Goal: Task Accomplishment & Management: Manage account settings

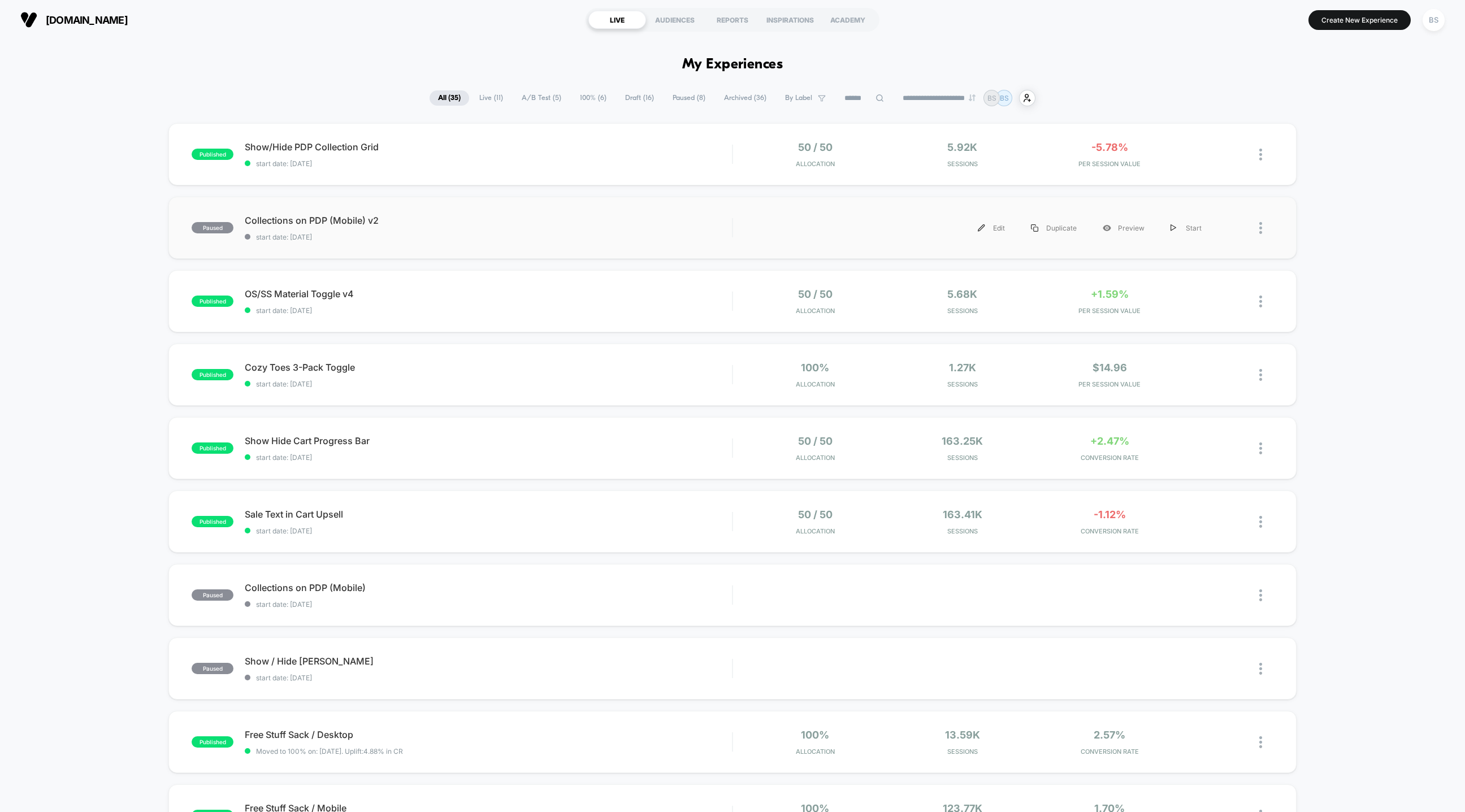
scroll to position [18, 0]
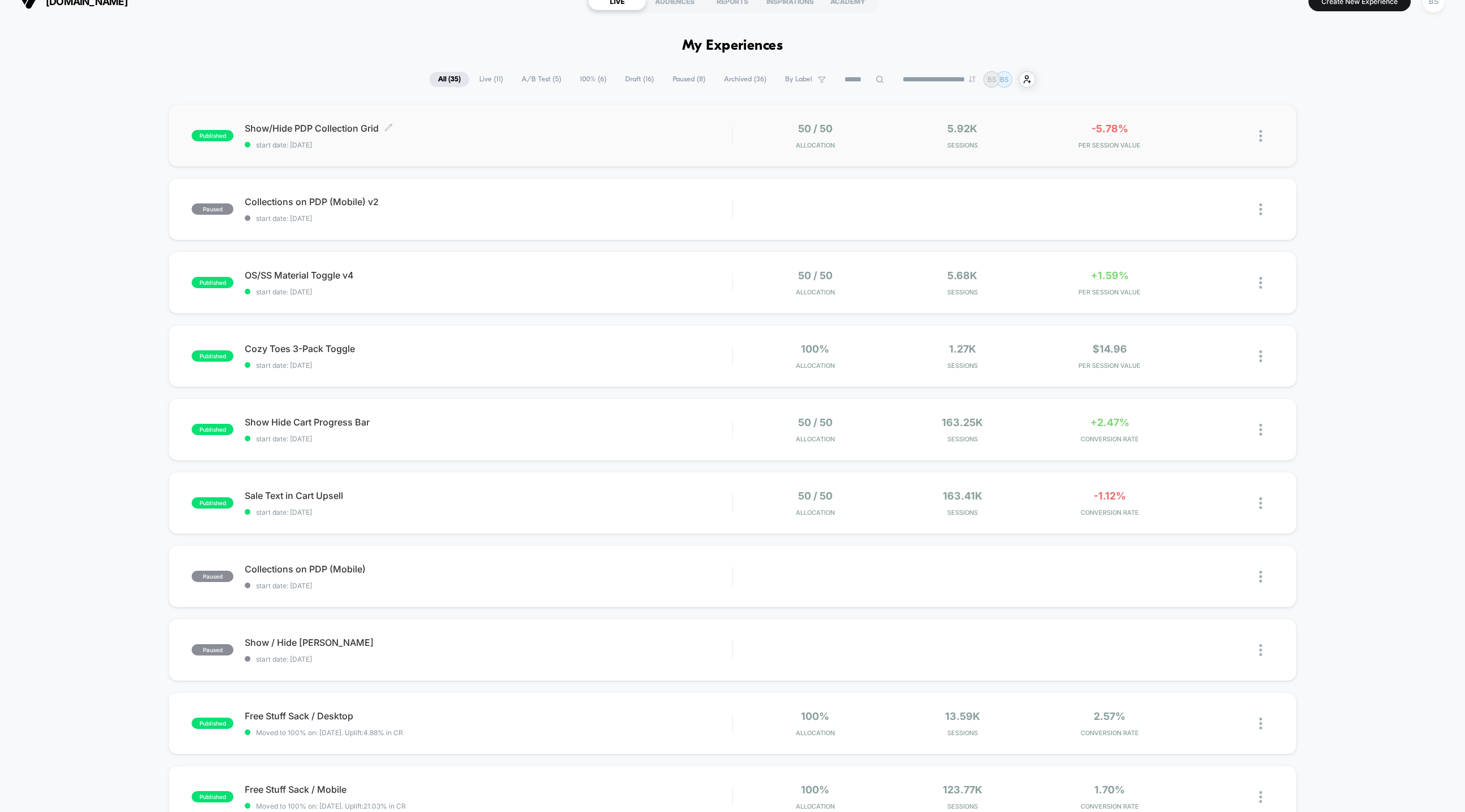
click at [687, 141] on span "start date: [DATE]" at bounding box center [488, 145] width 487 height 9
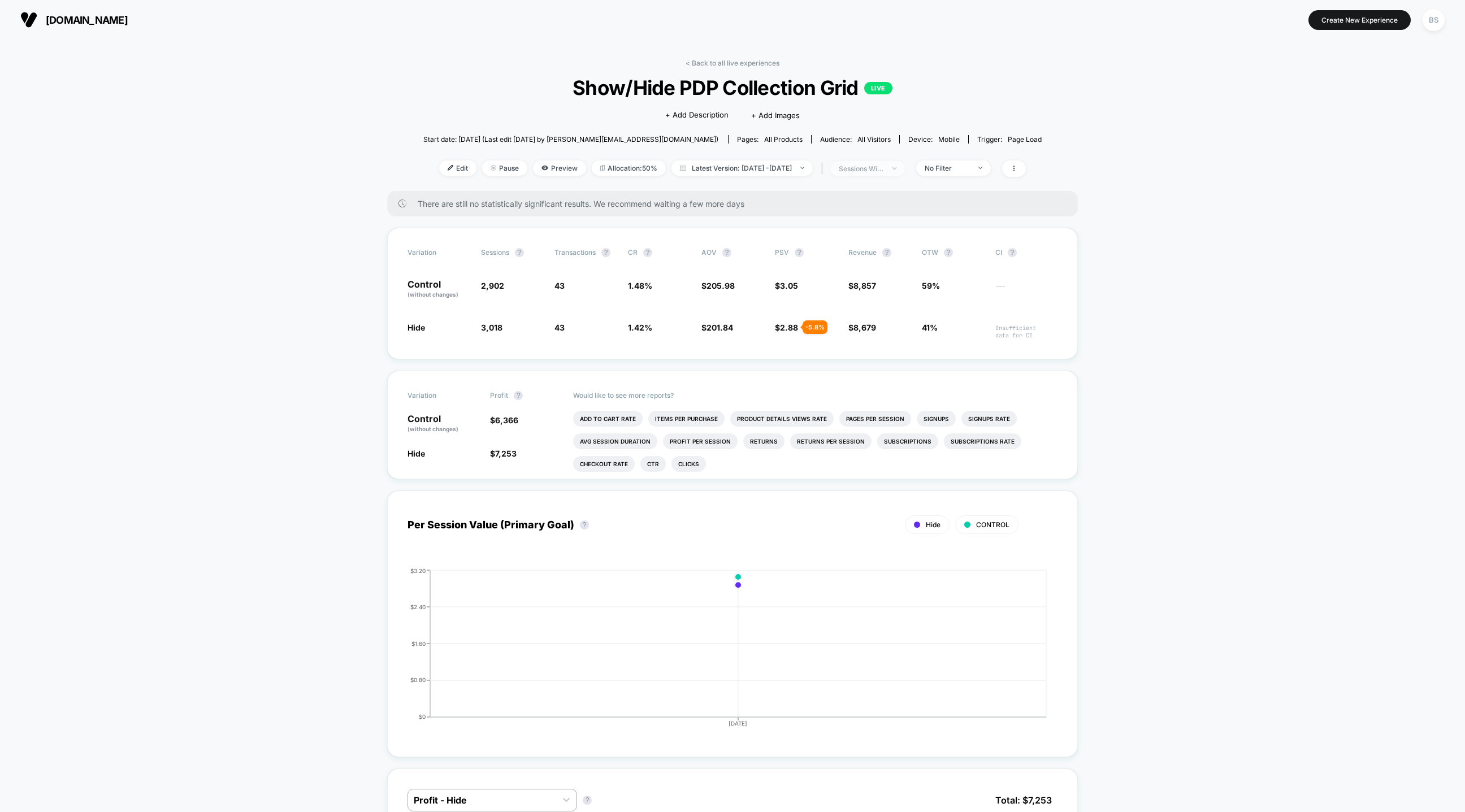
click at [876, 170] on div "sessions with impression" at bounding box center [862, 168] width 46 height 9
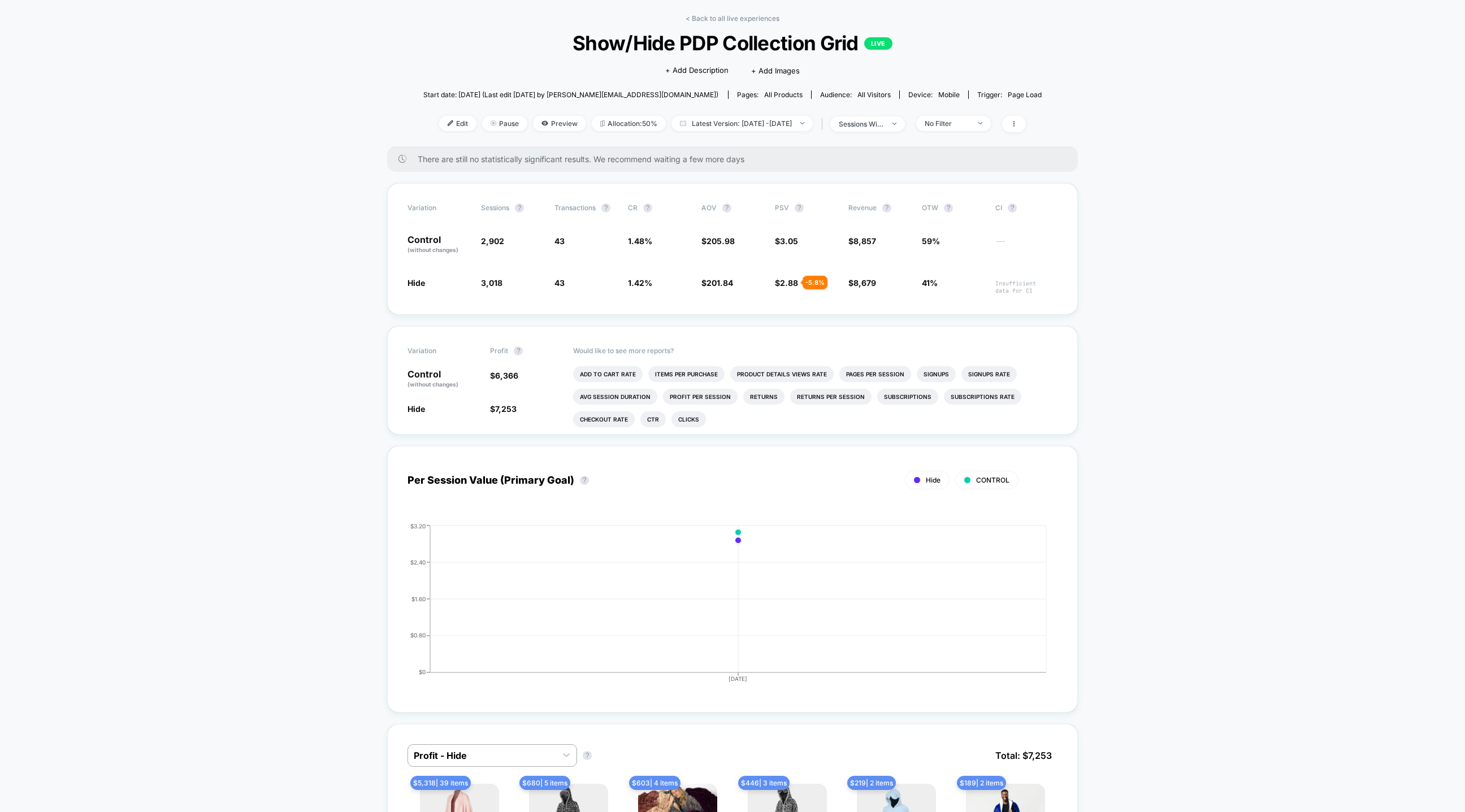
scroll to position [46, 0]
click at [704, 14] on link "< Back to all live experiences" at bounding box center [732, 17] width 94 height 9
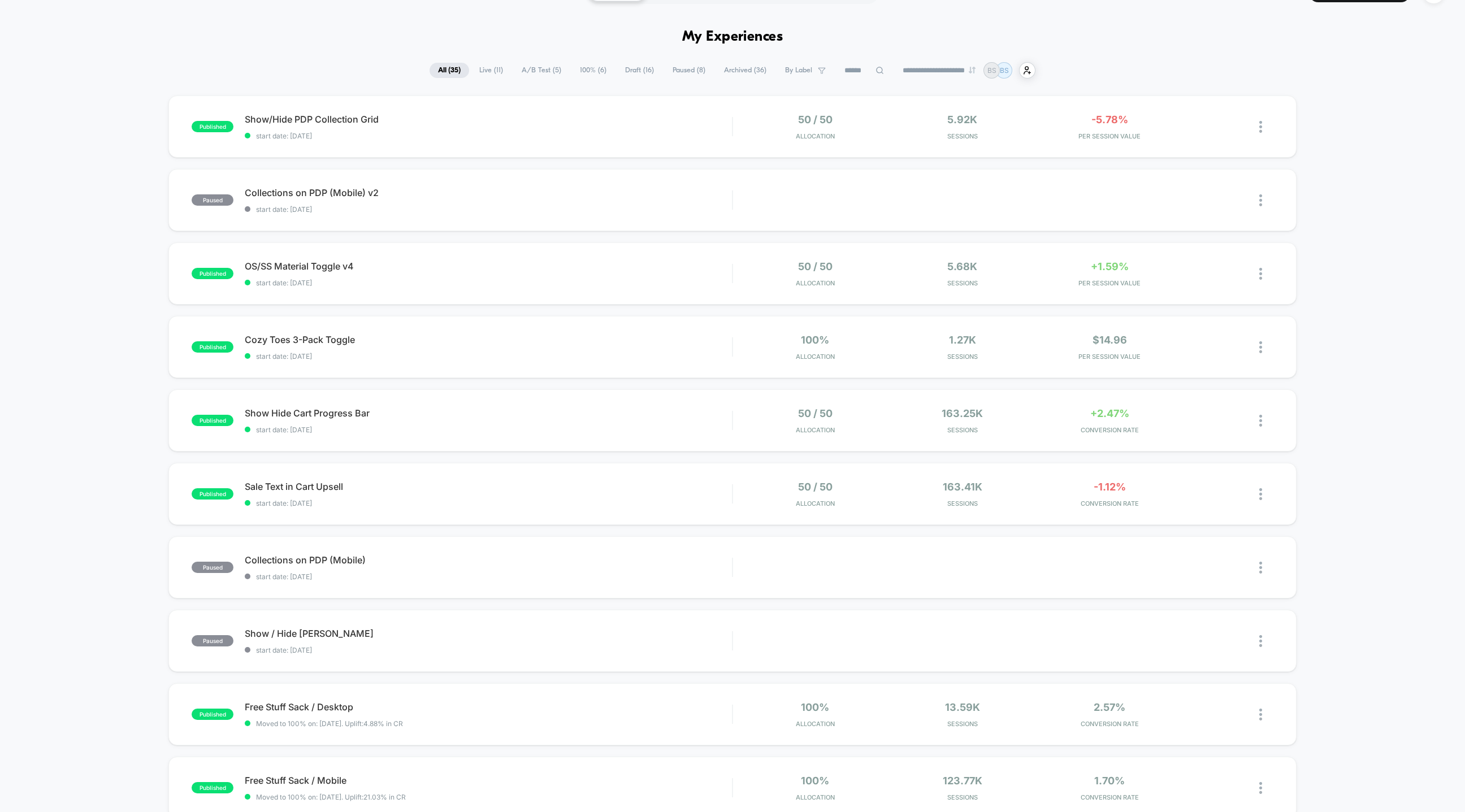
scroll to position [32, 0]
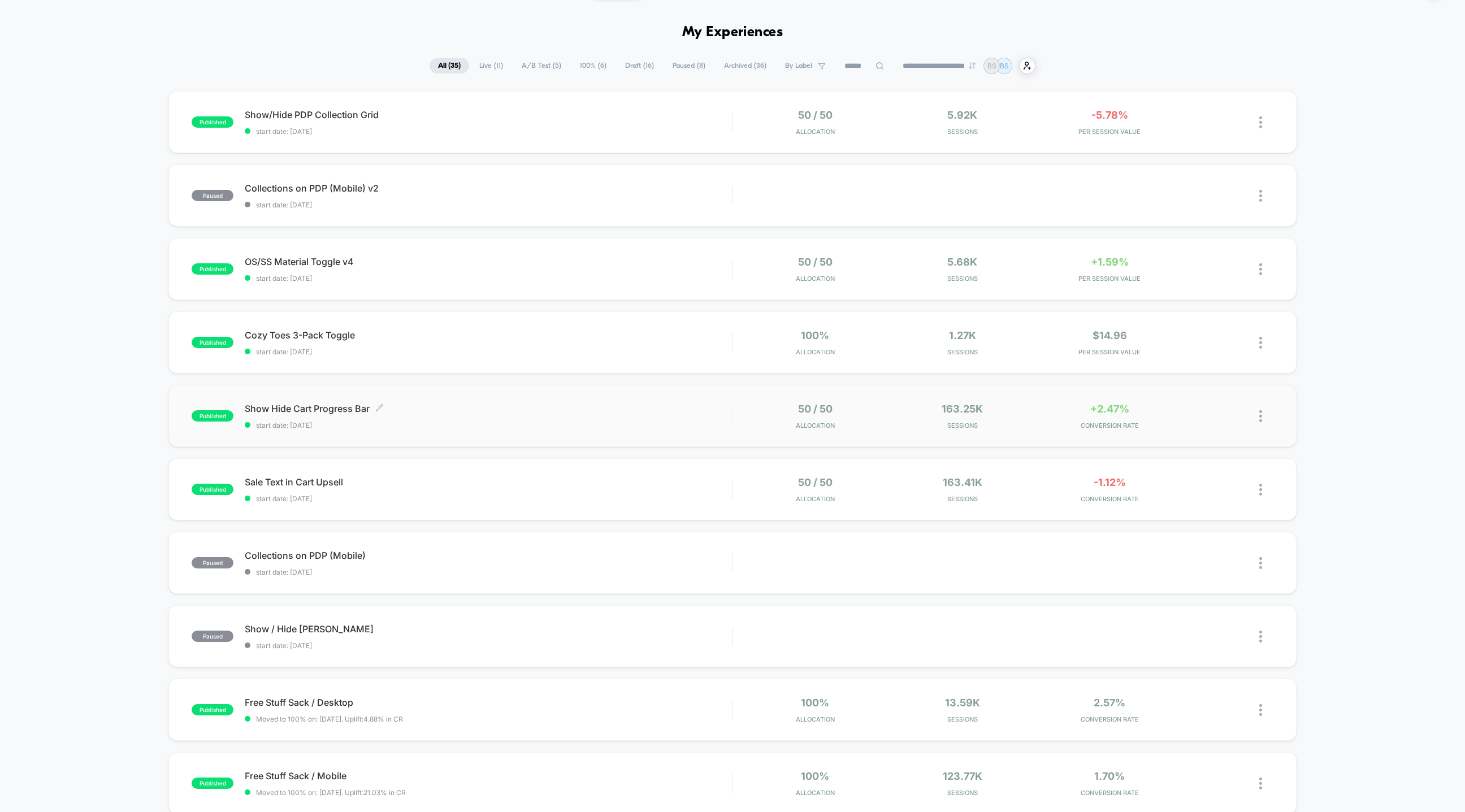
click at [612, 418] on div "Show Hide Cart Progress Bar Click to edit experience details Click to edit expe…" at bounding box center [488, 416] width 487 height 26
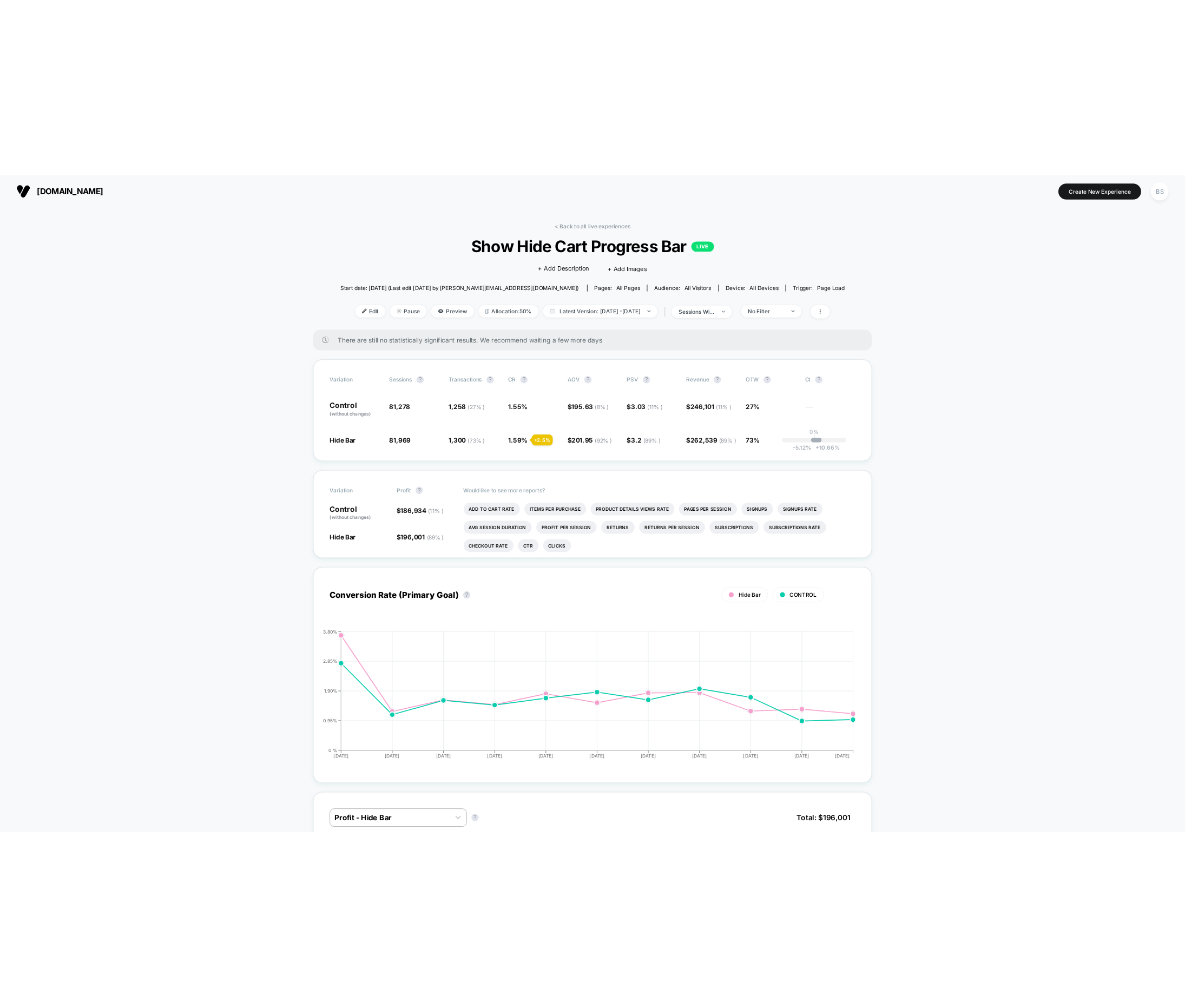
scroll to position [4, 0]
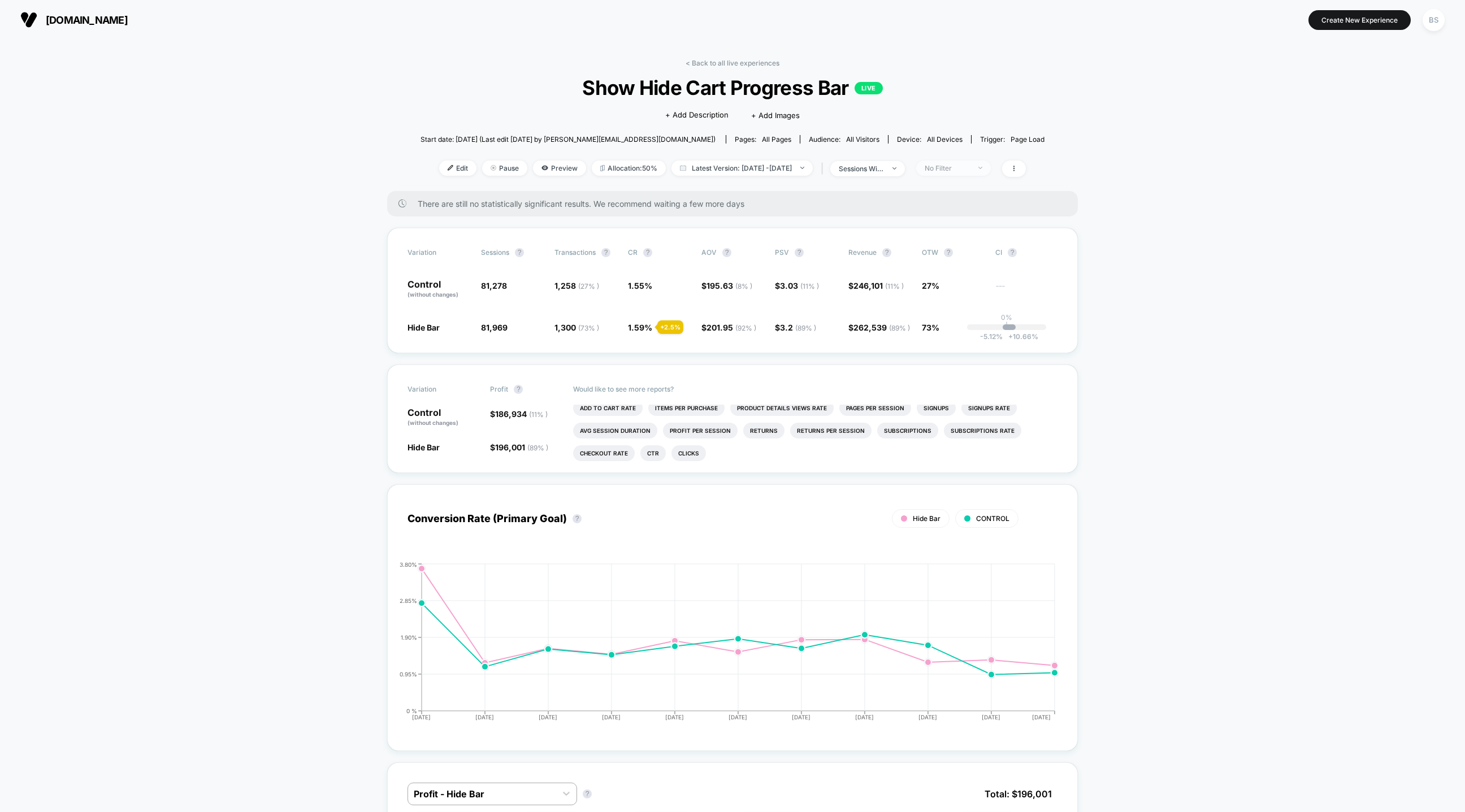
click at [970, 170] on div "No Filter" at bounding box center [947, 168] width 46 height 9
click at [942, 274] on span "New Visitors" at bounding box center [961, 278] width 46 height 10
click at [951, 334] on button "Save" at bounding box center [971, 332] width 103 height 18
click at [970, 168] on div "New Visitors" at bounding box center [947, 168] width 46 height 9
click at [968, 260] on div "Returning Visitors" at bounding box center [961, 254] width 83 height 11
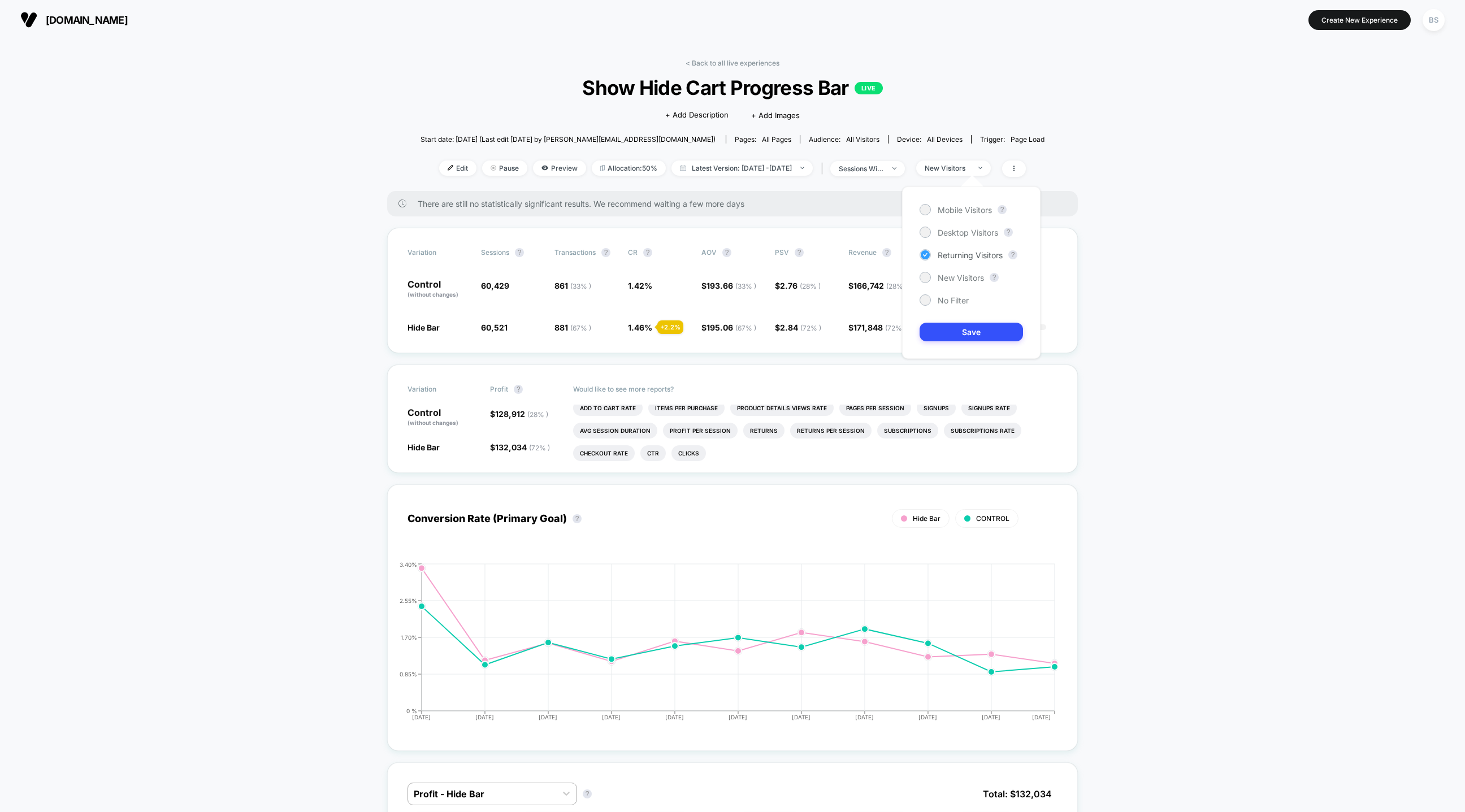
click at [968, 257] on span "Returning Visitors" at bounding box center [971, 255] width 65 height 10
click at [970, 249] on div "Returning Visitors" at bounding box center [961, 254] width 83 height 11
click at [971, 328] on button "Save" at bounding box center [971, 332] width 103 height 18
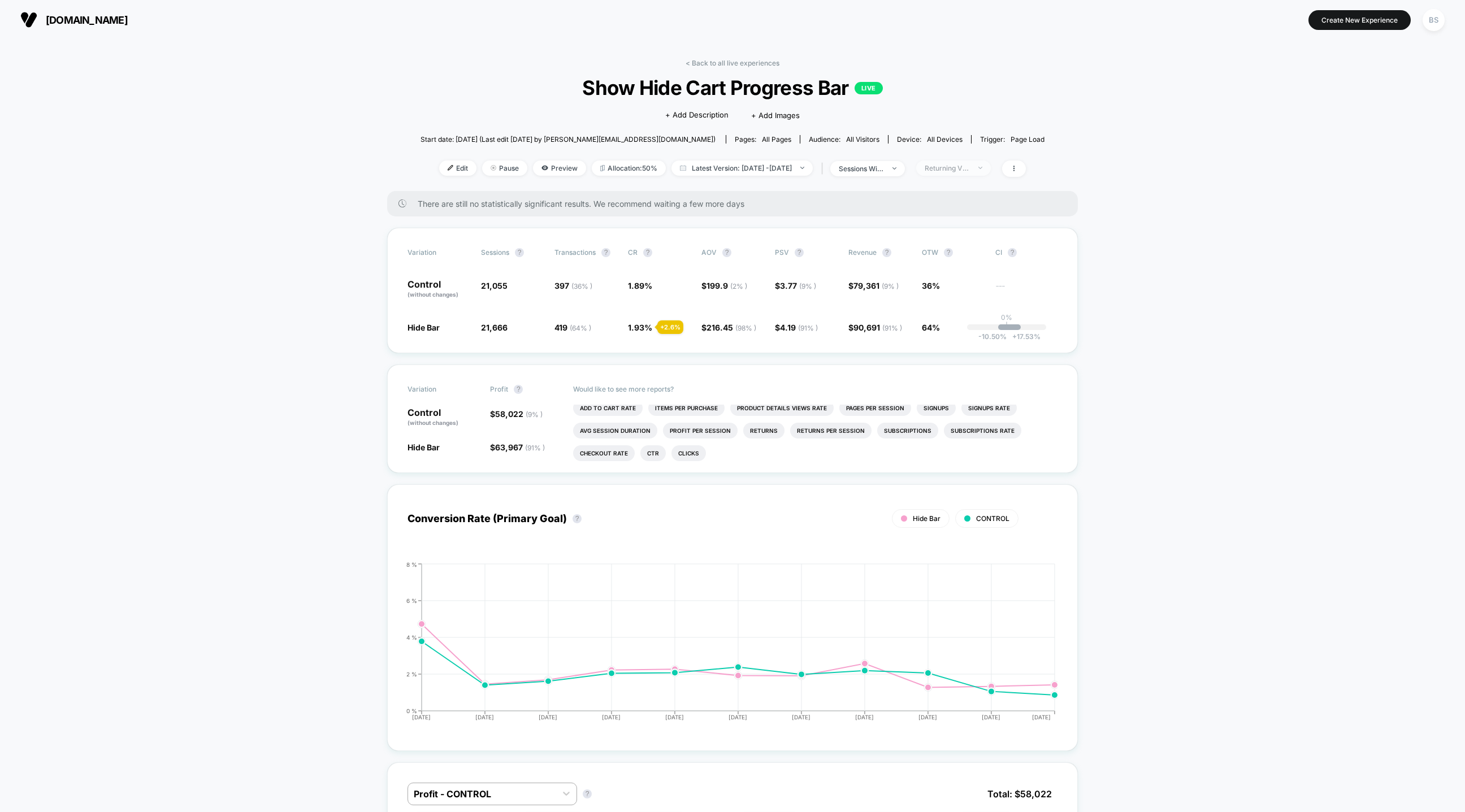
click at [964, 173] on span "Returning Visitors" at bounding box center [953, 168] width 74 height 15
click at [961, 232] on span "Desktop Visitors" at bounding box center [968, 232] width 60 height 10
click at [963, 338] on button "Save" at bounding box center [971, 332] width 103 height 18
click at [969, 164] on div "Desktop" at bounding box center [947, 168] width 46 height 9
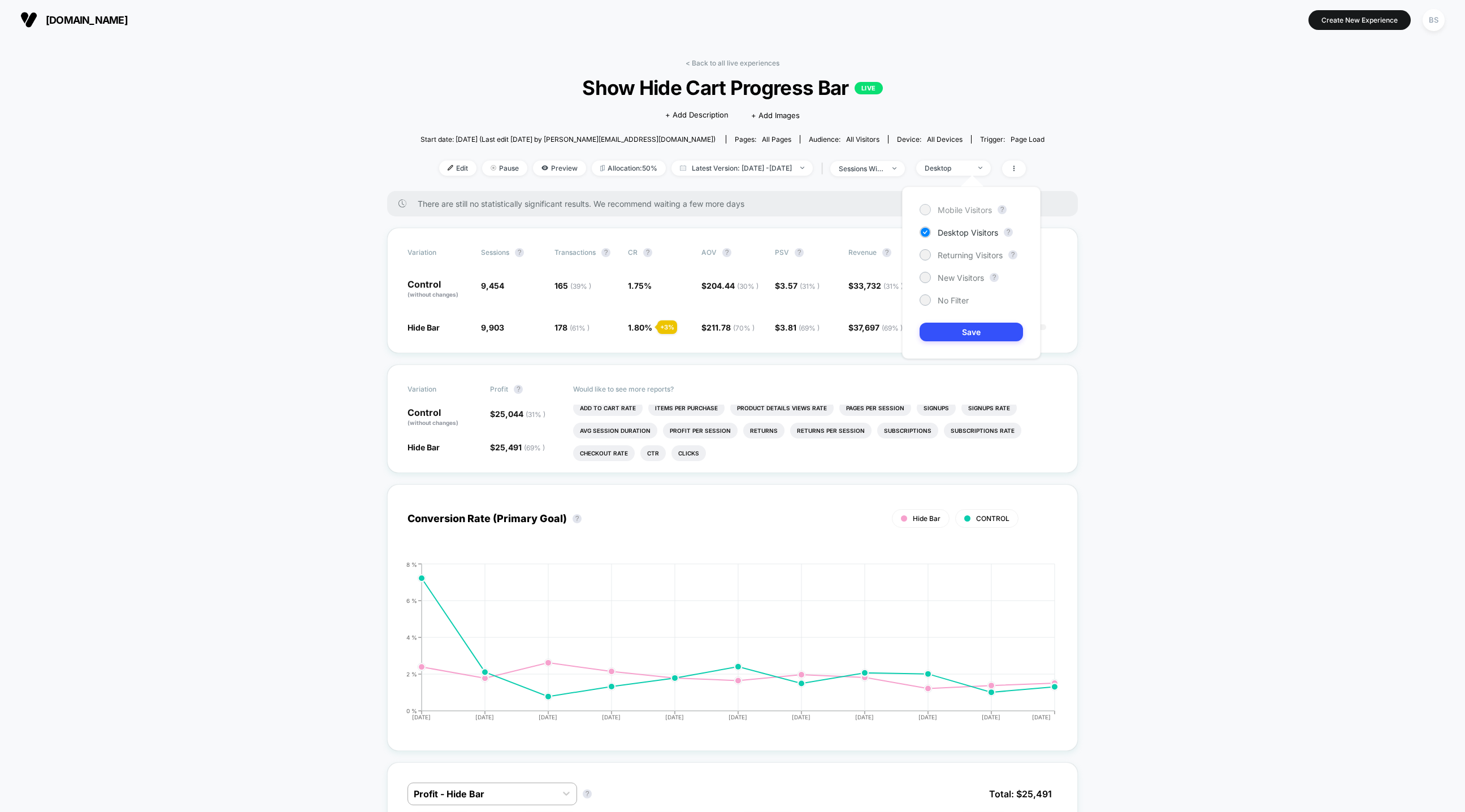
click at [972, 212] on span "Mobile Visitors" at bounding box center [965, 210] width 54 height 10
click at [972, 201] on div "Mobile Visitors ? Desktop Visitors ? Returning Visitors ? New Visitors ? No Fil…" at bounding box center [971, 272] width 138 height 172
click at [978, 320] on div "Mobile Visitors ? Desktop Visitors ? Returning Visitors ? New Visitors ? No Fil…" at bounding box center [971, 272] width 138 height 172
click at [978, 337] on button "Save" at bounding box center [971, 332] width 103 height 18
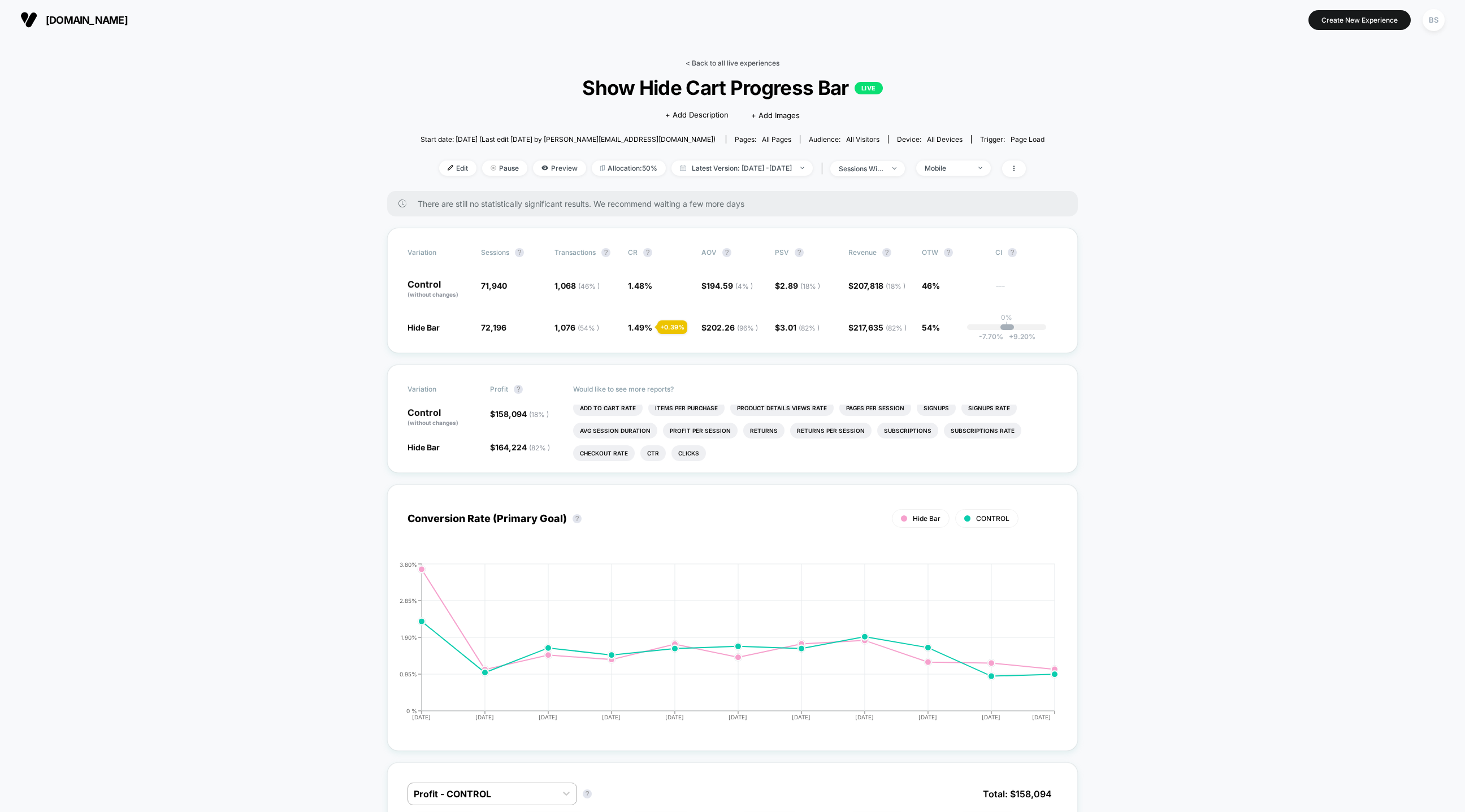
click at [705, 63] on link "< Back to all live experiences" at bounding box center [732, 63] width 94 height 9
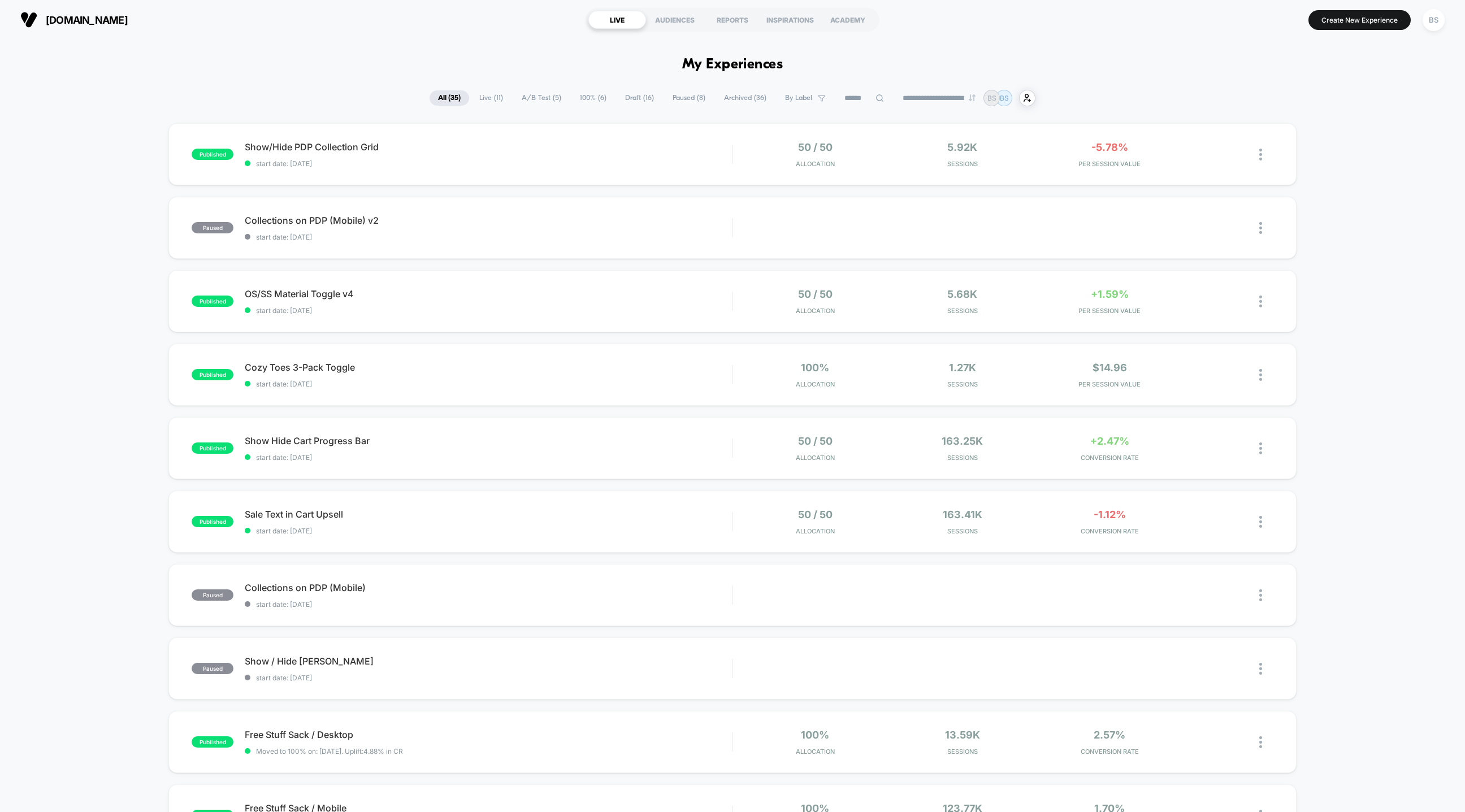
drag, startPoint x: 589, startPoint y: 443, endPoint x: 535, endPoint y: 111, distance: 336.4
click at [536, 134] on div "published Show/Hide PDP Collection Grid start date: [DATE] 50 / 50 Allocation 5…" at bounding box center [732, 586] width 1465 height 926
click at [538, 149] on span "Show/Hide PDP Collection Grid" at bounding box center [488, 147] width 487 height 11
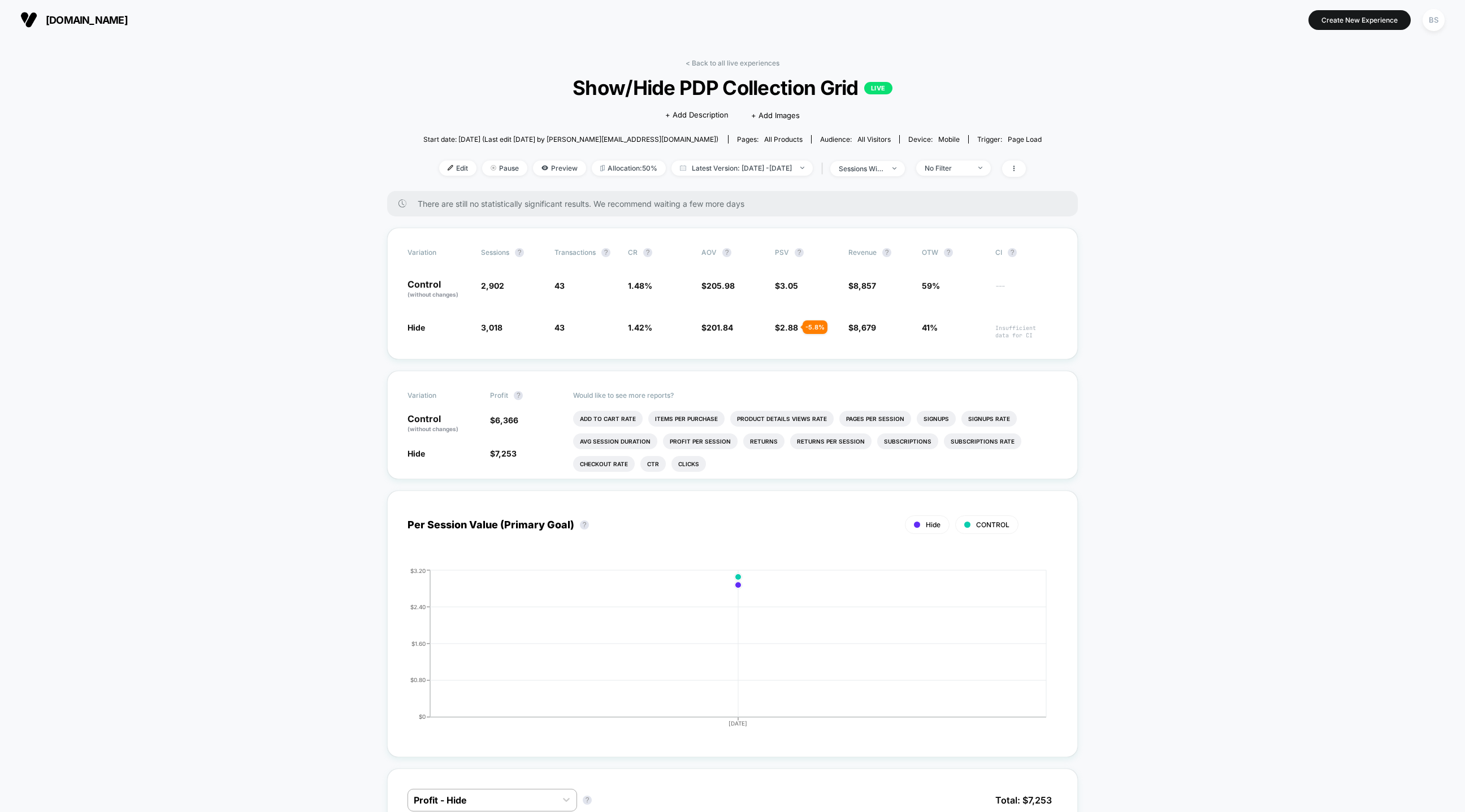
click at [716, 61] on link "< Back to all live experiences" at bounding box center [732, 63] width 94 height 9
